Goal: Information Seeking & Learning: Learn about a topic

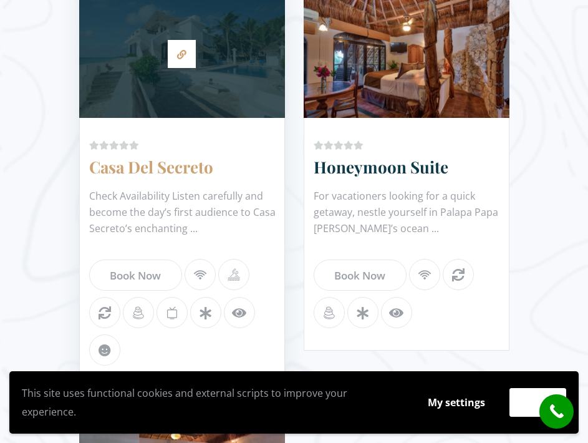
scroll to position [1628, 0]
click at [150, 157] on link "Casa Del Secreto" at bounding box center [151, 166] width 124 height 22
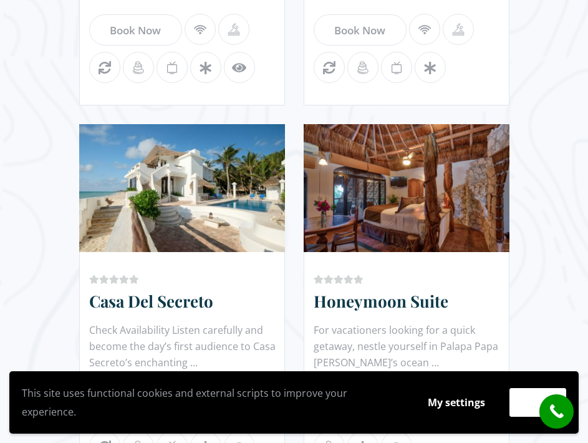
scroll to position [1495, 0]
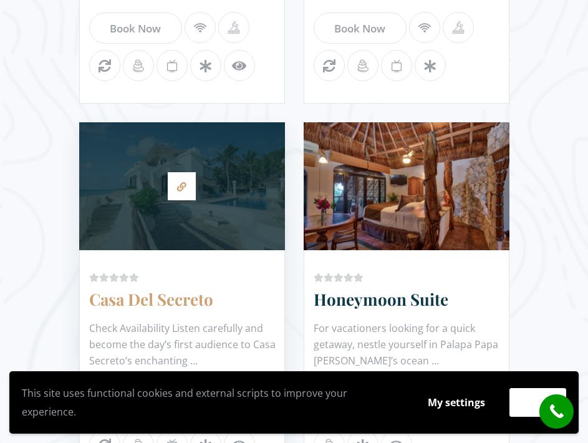
click at [176, 304] on link "Casa Del Secreto" at bounding box center [151, 299] width 124 height 22
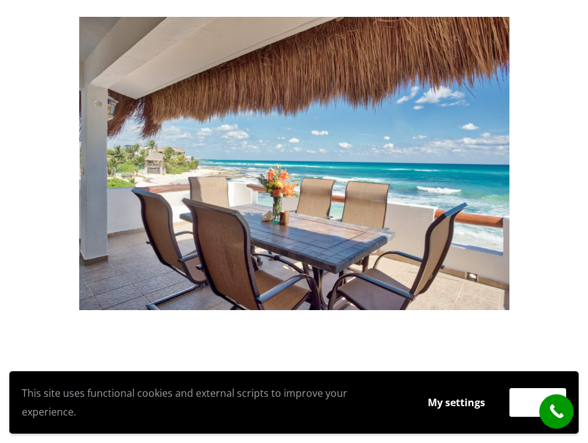
scroll to position [203, 0]
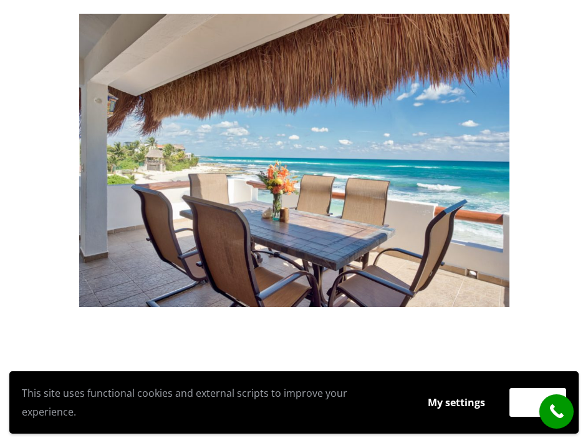
click at [246, 198] on img at bounding box center [294, 160] width 440 height 293
click at [436, 407] on button "My settings" at bounding box center [456, 402] width 81 height 29
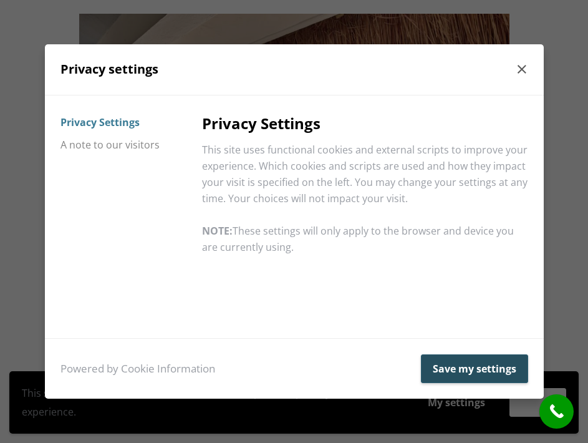
click at [439, 365] on button "Save my settings" at bounding box center [474, 368] width 107 height 29
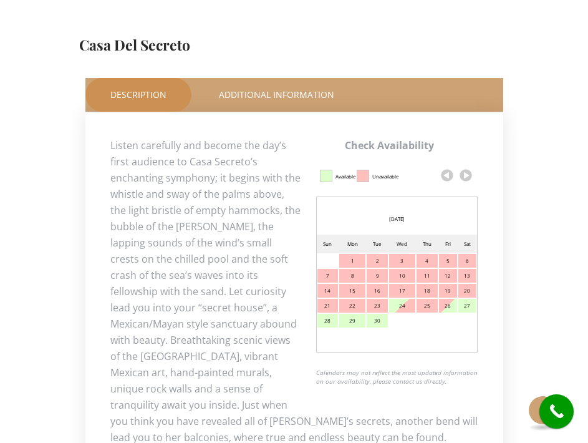
scroll to position [573, 0]
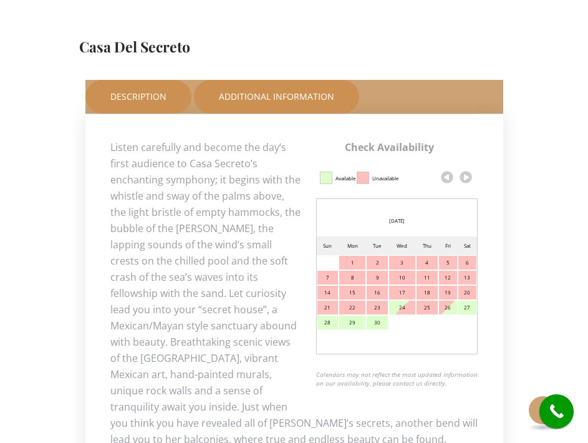
click at [256, 92] on link "Additional Information" at bounding box center [276, 97] width 165 height 34
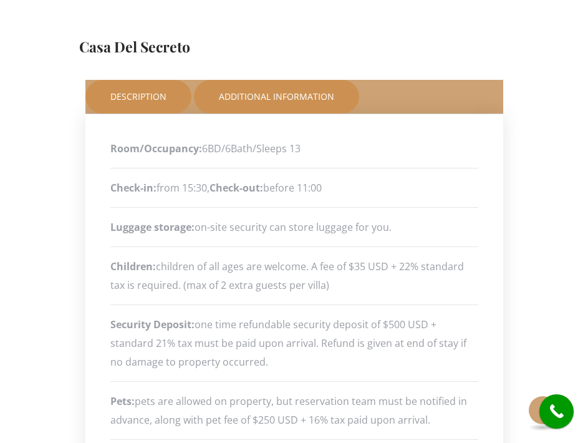
click at [144, 100] on link "Description" at bounding box center [138, 97] width 106 height 34
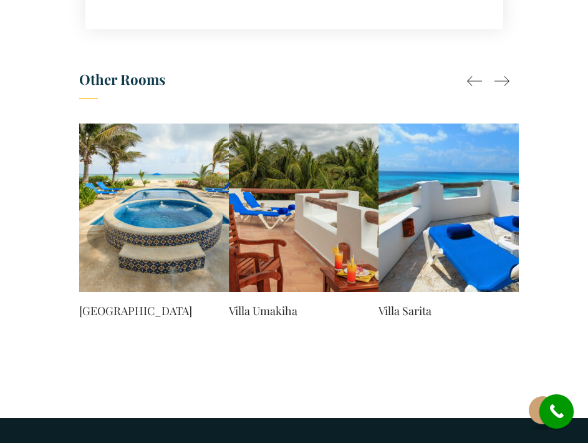
scroll to position [1451, 0]
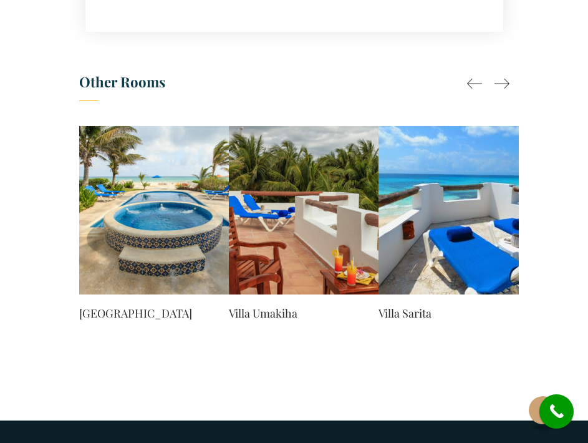
click at [506, 85] on div at bounding box center [502, 83] width 15 height 15
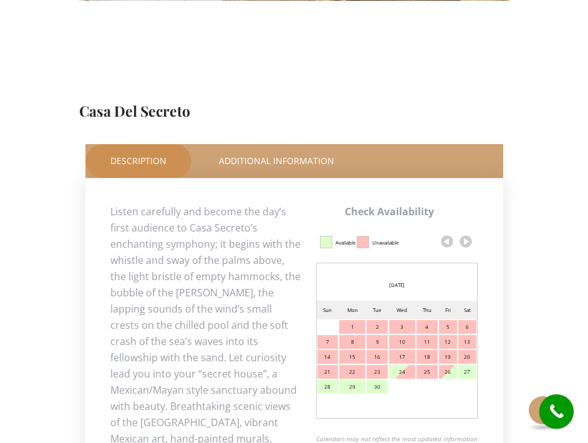
scroll to position [285, 0]
